Goal: Find specific page/section: Find specific page/section

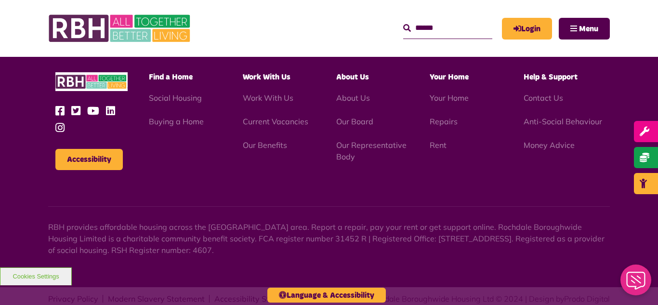
scroll to position [1379, 0]
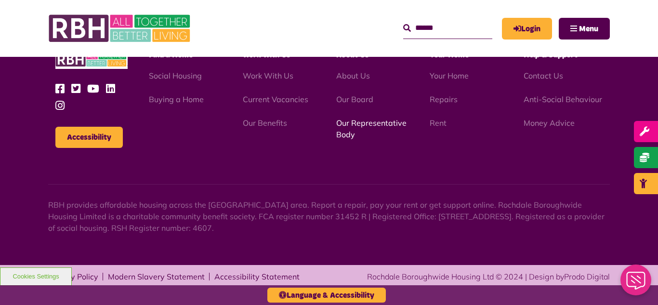
click at [384, 124] on link "Our Representative Body" at bounding box center [371, 128] width 70 height 21
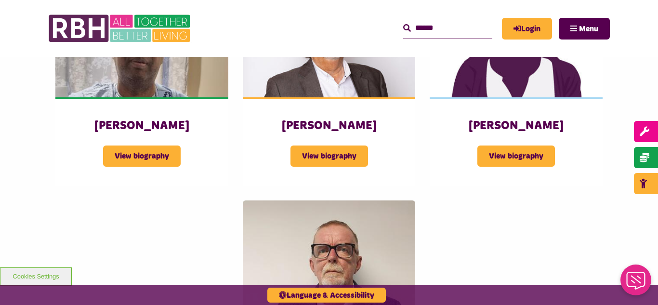
scroll to position [1214, 0]
